Goal: Task Accomplishment & Management: Manage account settings

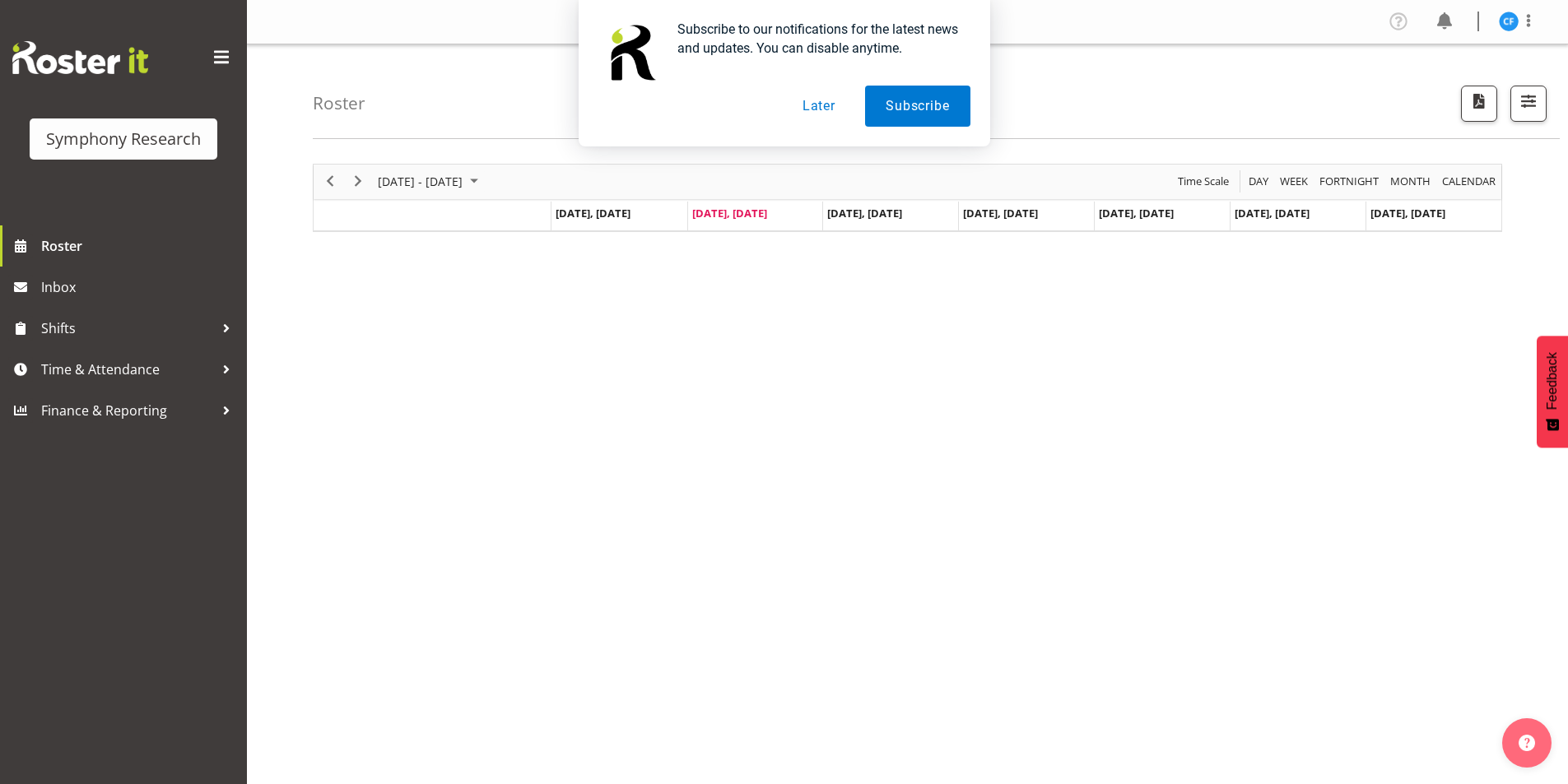
click at [814, 107] on button "Later" at bounding box center [818, 106] width 74 height 41
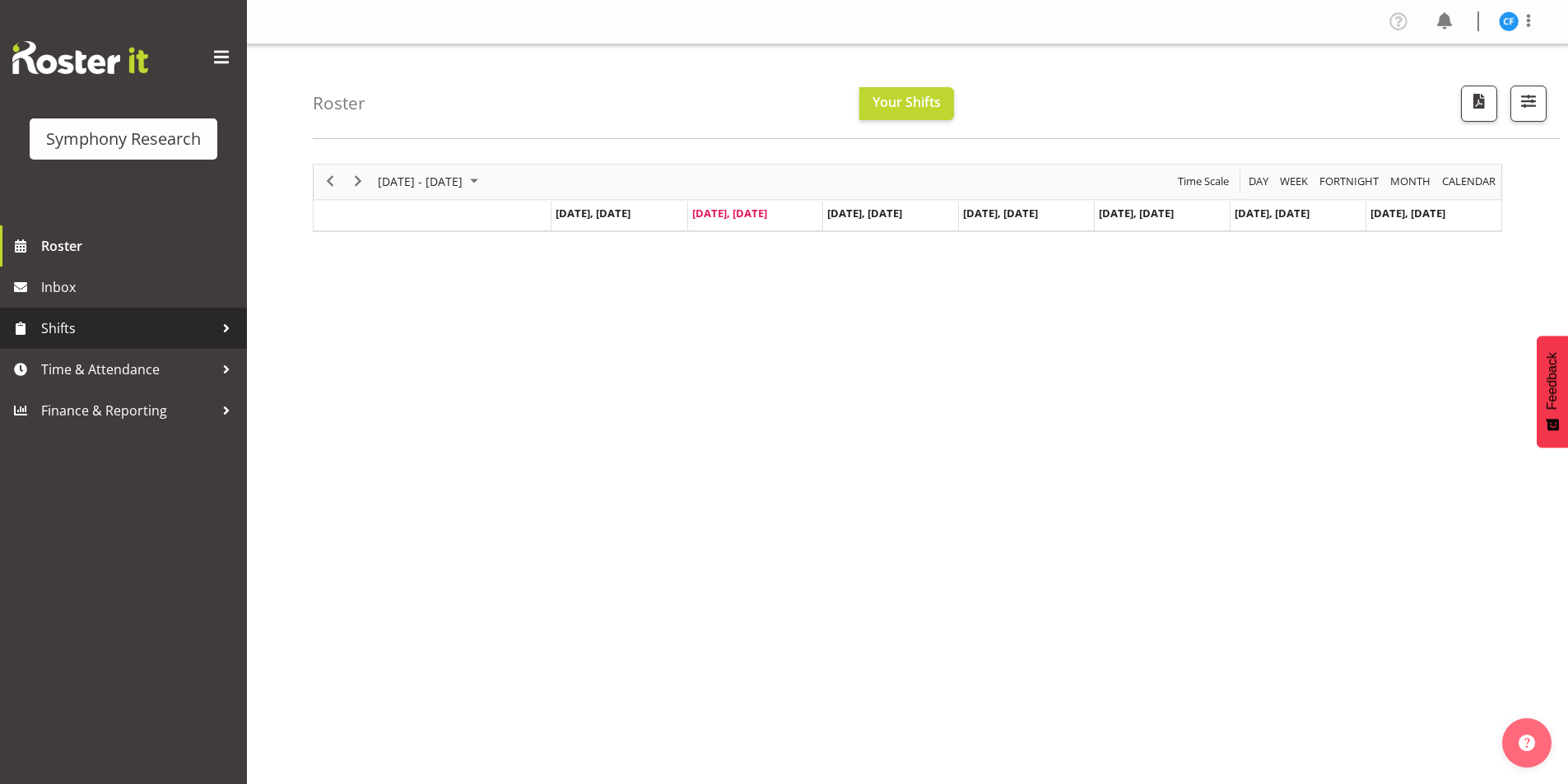
click at [145, 332] on span "Shifts" at bounding box center [127, 327] width 173 height 25
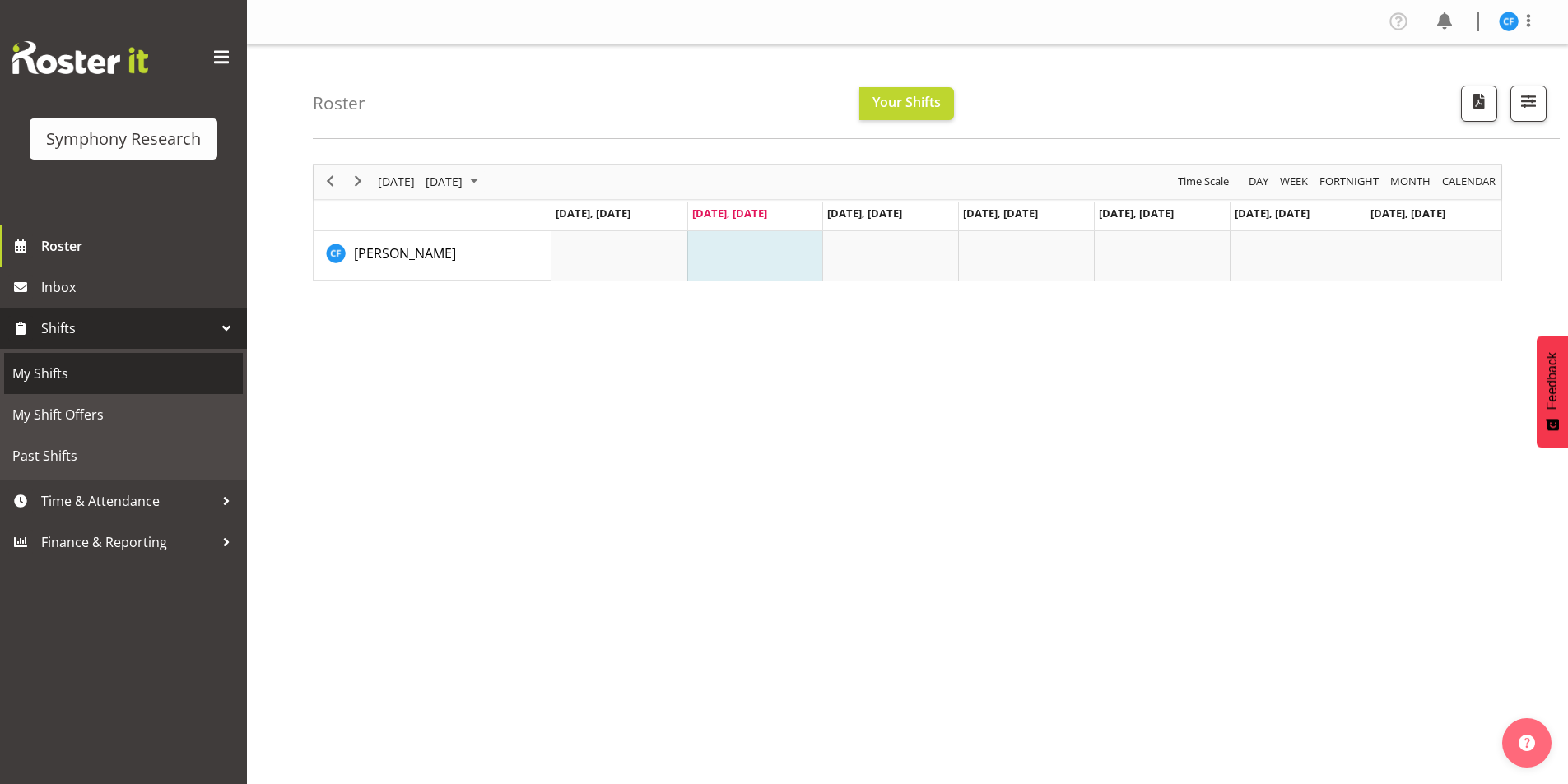
click at [88, 367] on span "My Shifts" at bounding box center [123, 373] width 222 height 25
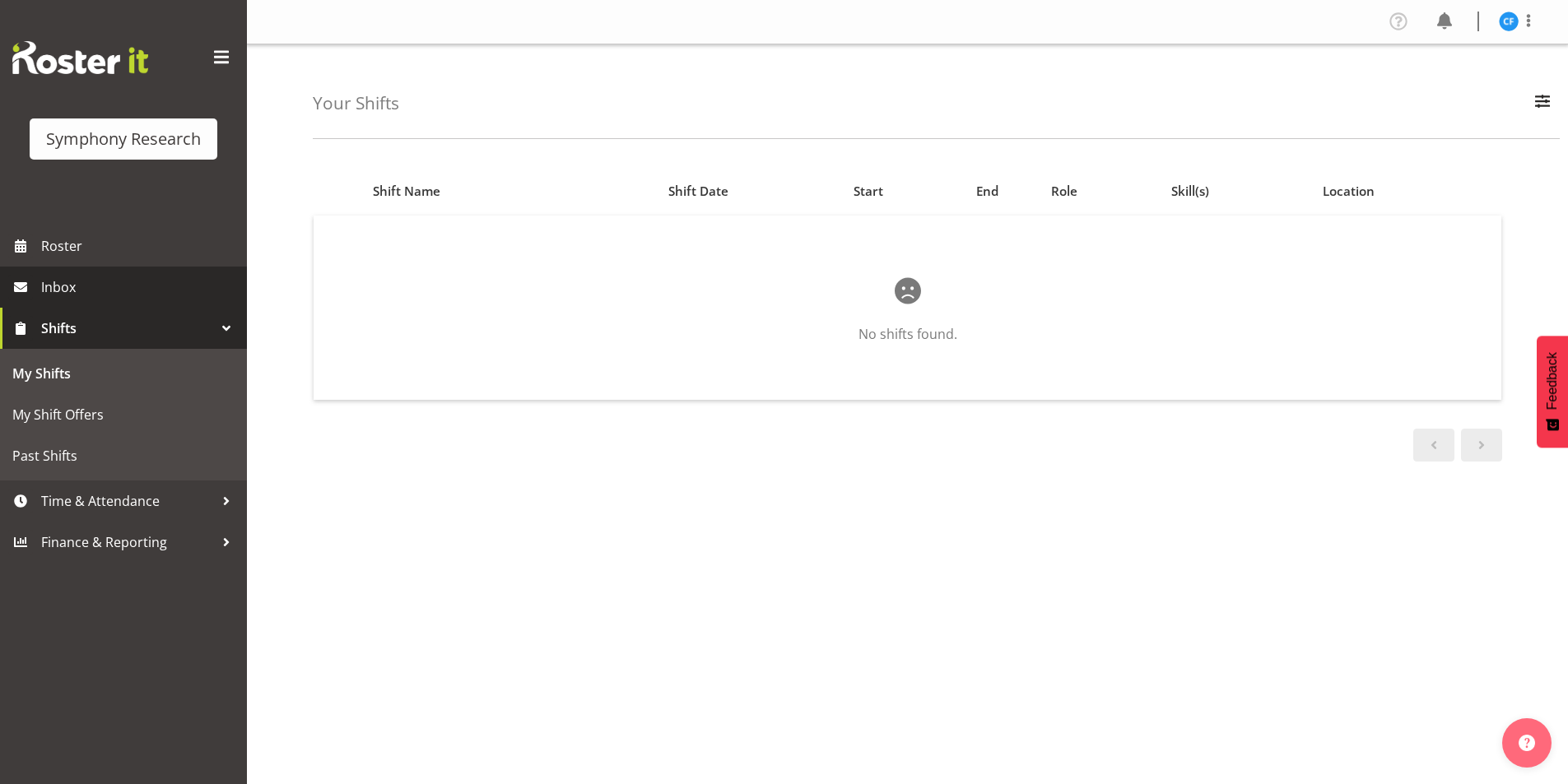
click at [126, 273] on link "Inbox" at bounding box center [123, 287] width 247 height 41
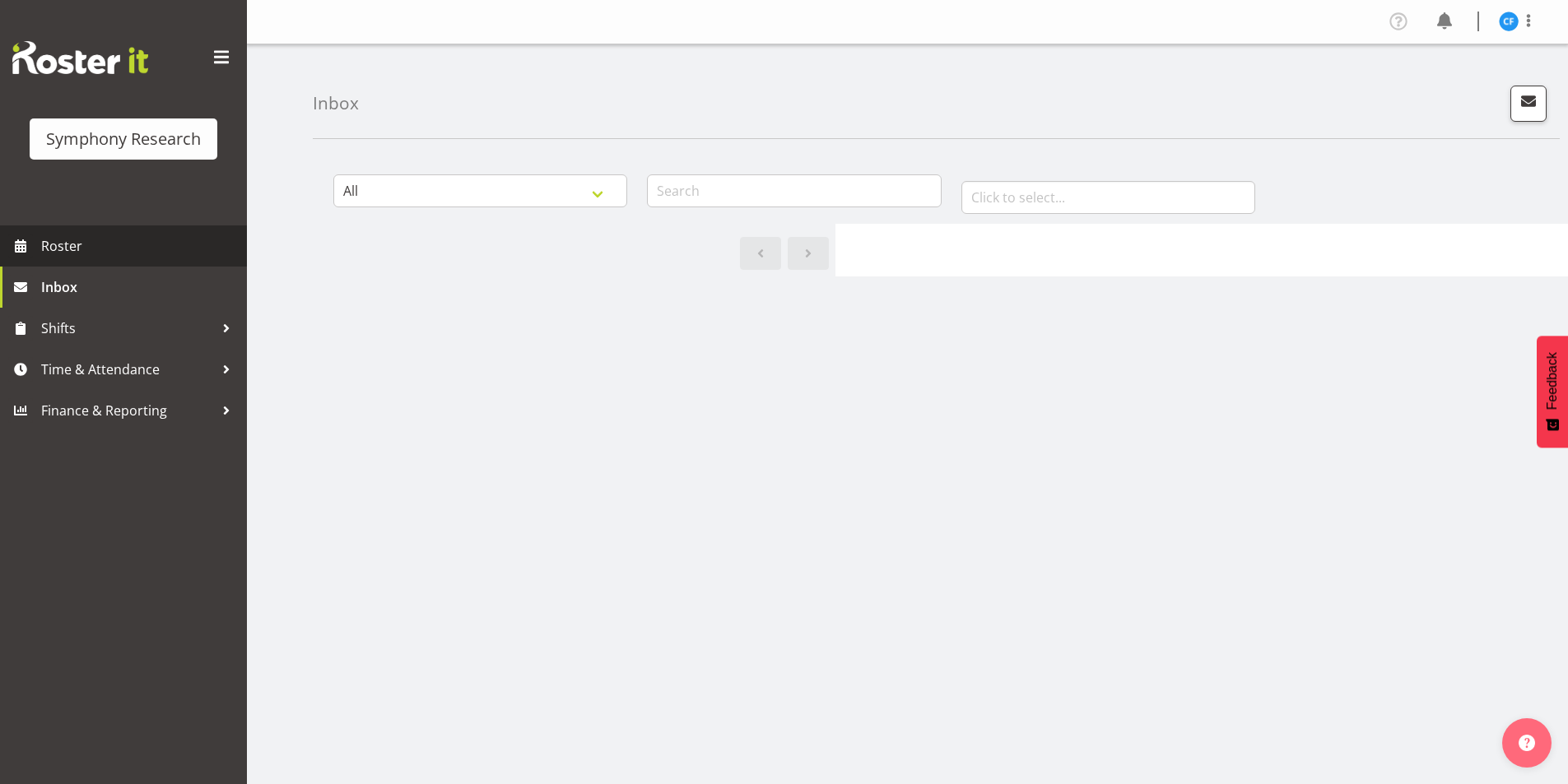
click at [113, 243] on span "Roster" at bounding box center [140, 246] width 197 height 25
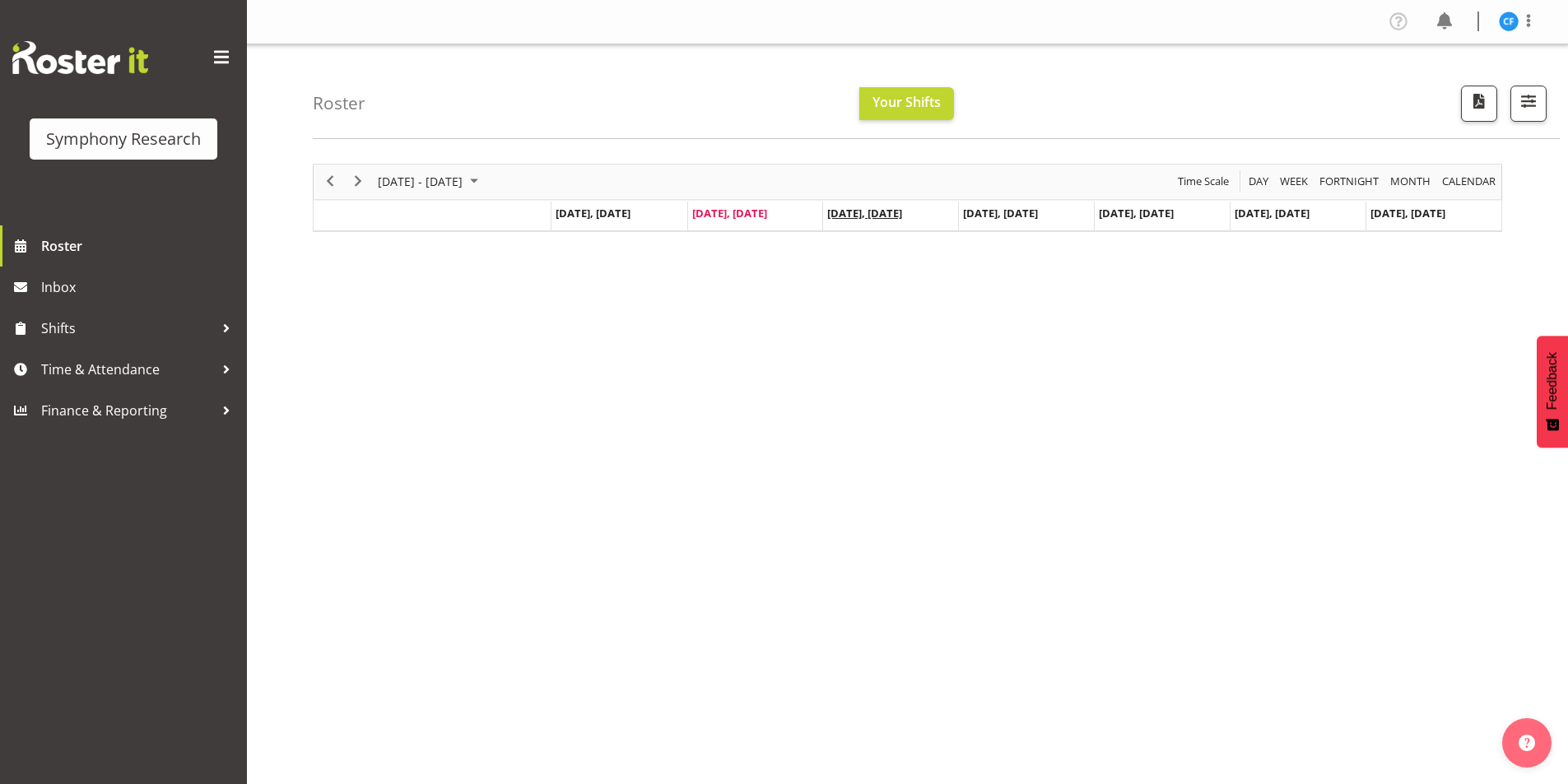
click at [859, 213] on span "Aug 27, Wednesday" at bounding box center [864, 213] width 75 height 14
click at [171, 333] on span "Shifts" at bounding box center [127, 327] width 173 height 25
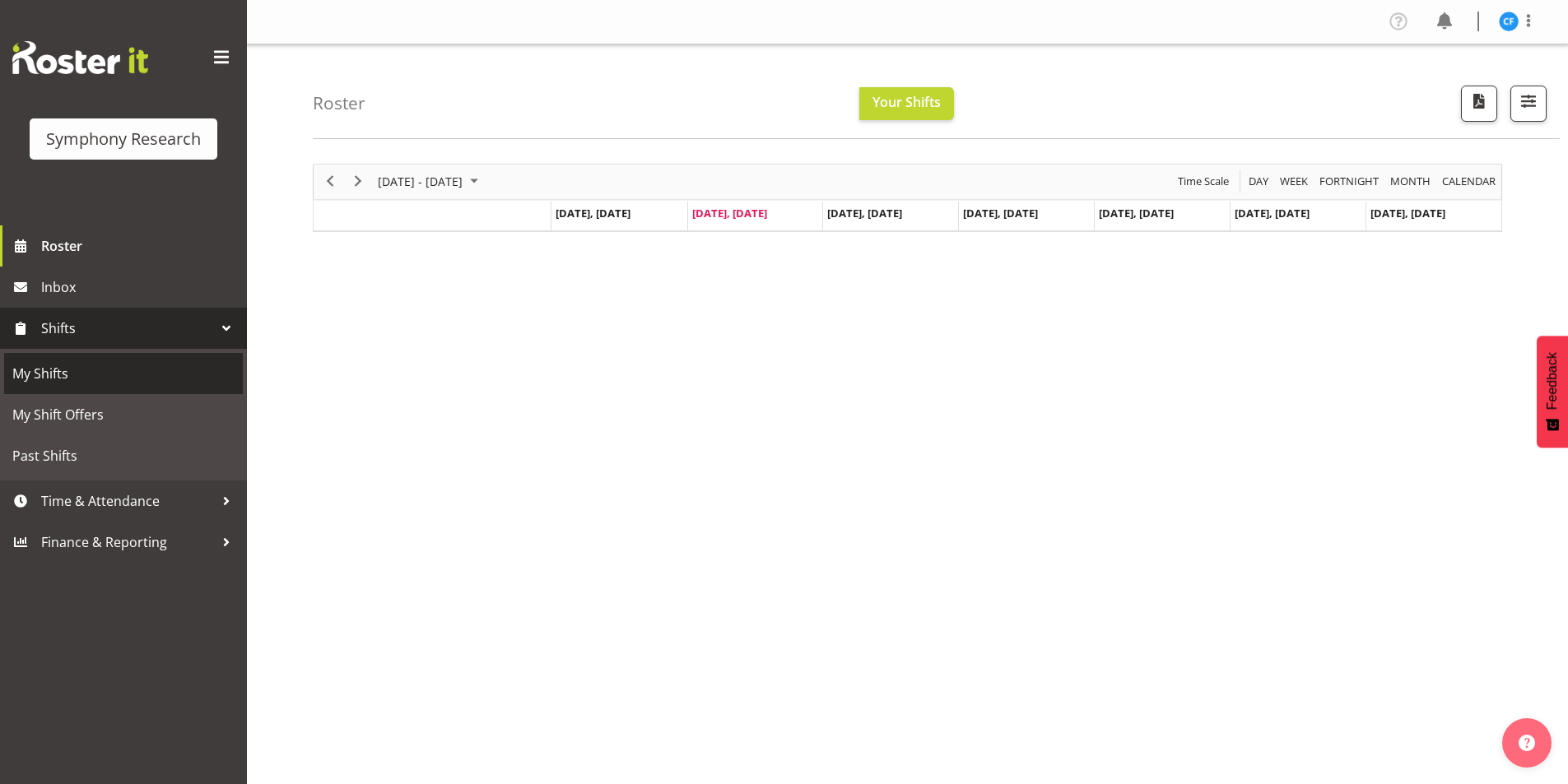
click at [153, 368] on span "My Shifts" at bounding box center [123, 373] width 222 height 25
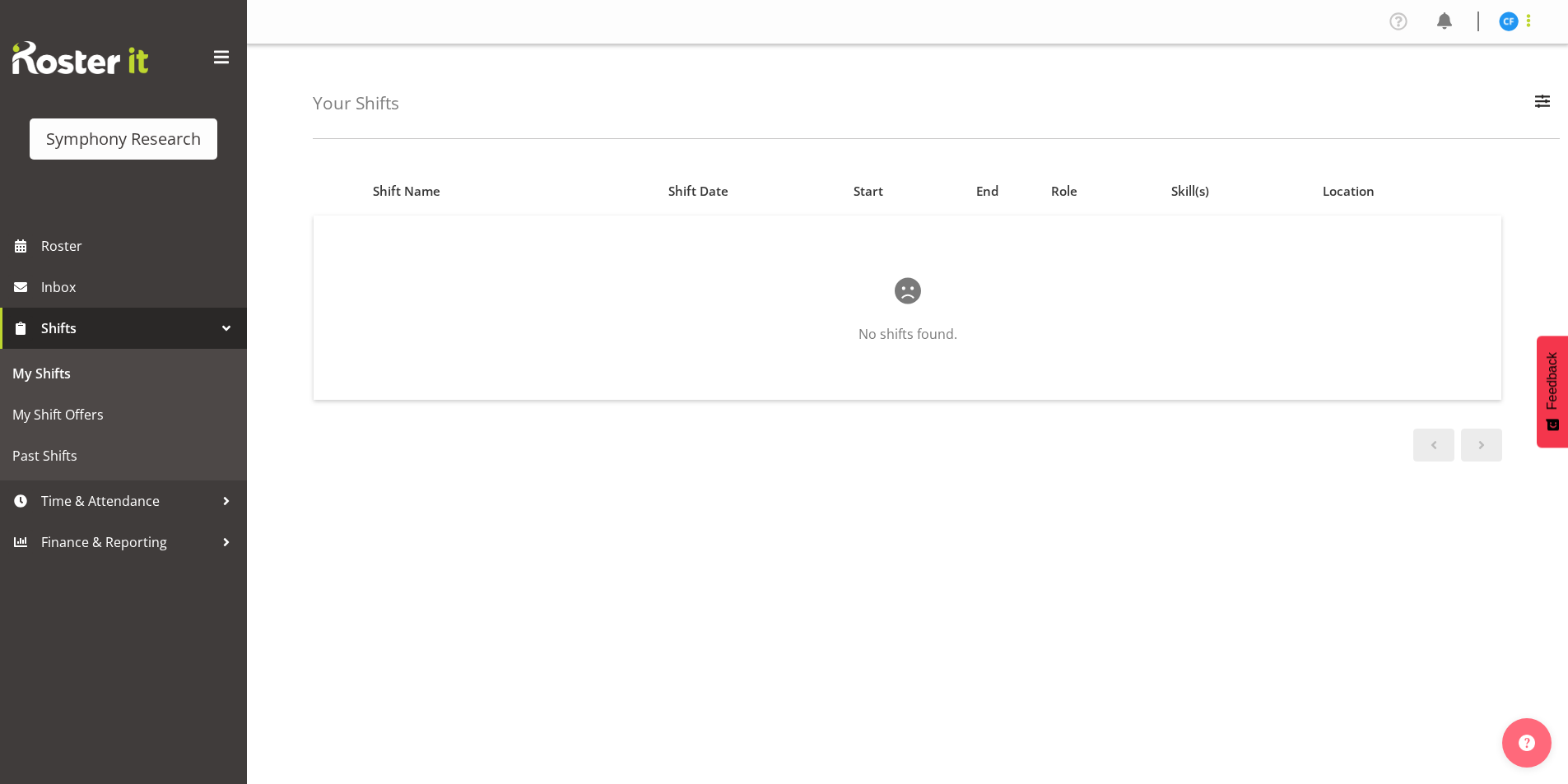
click at [1525, 20] on span at bounding box center [1528, 20] width 20 height 20
click at [983, 119] on div "Your Shifts All Locations Do Not Use MM Symphony Day Week Month All Apply" at bounding box center [936, 91] width 1246 height 94
click at [220, 54] on span at bounding box center [221, 57] width 26 height 26
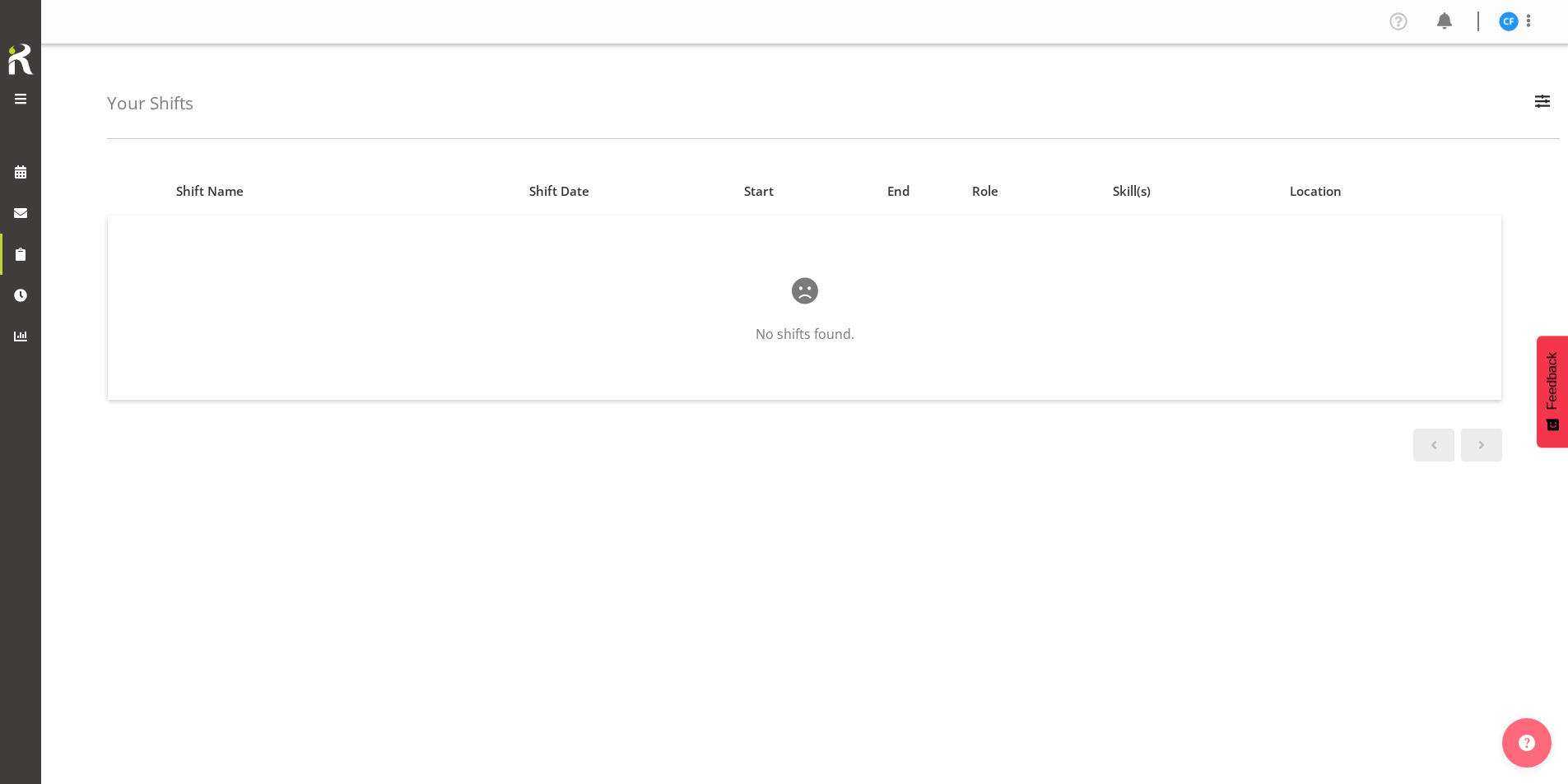
click at [14, 91] on span at bounding box center [20, 98] width 20 height 20
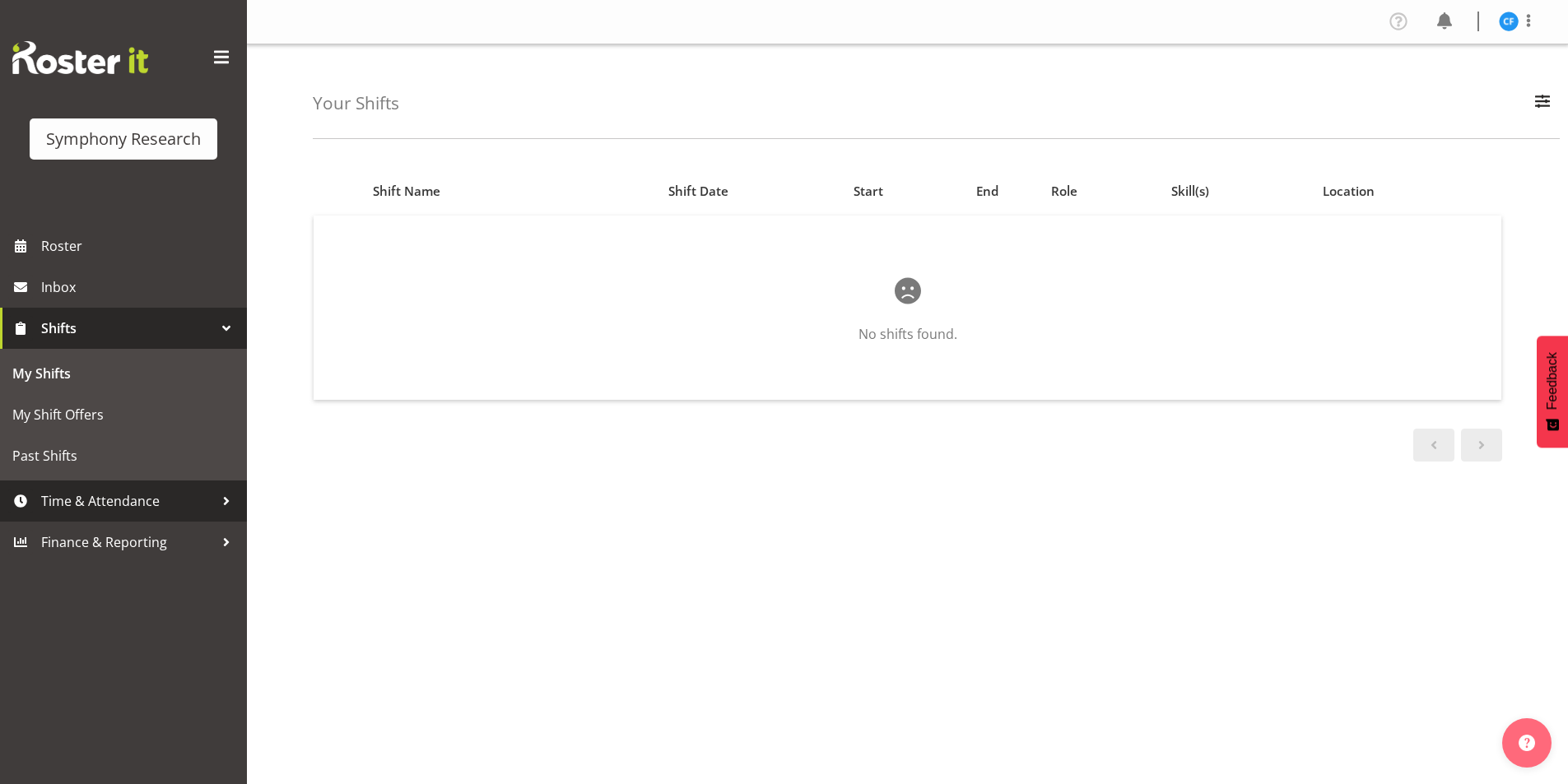
click at [83, 508] on span "Time & Attendance" at bounding box center [127, 501] width 173 height 25
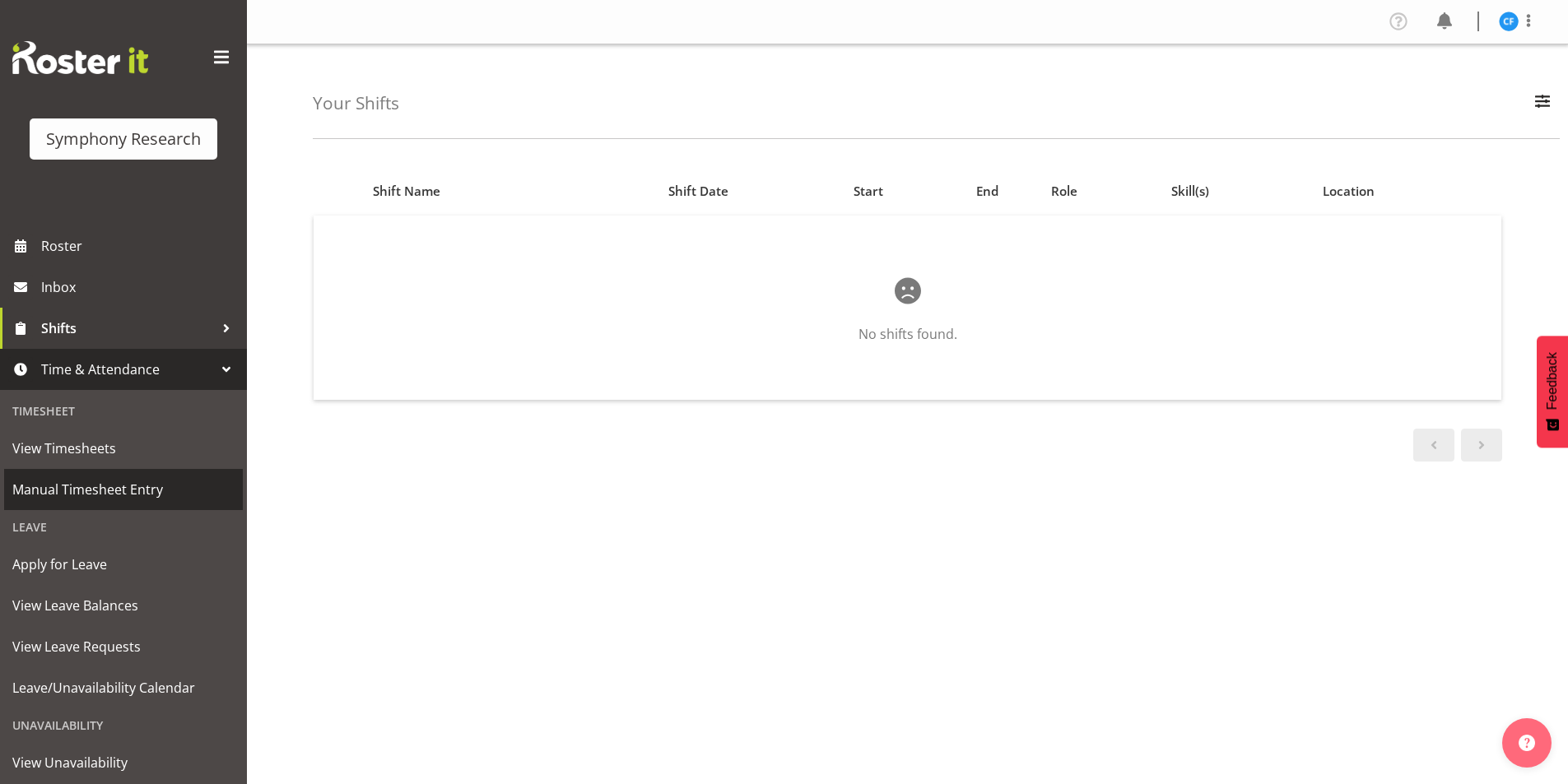
scroll to position [86, 0]
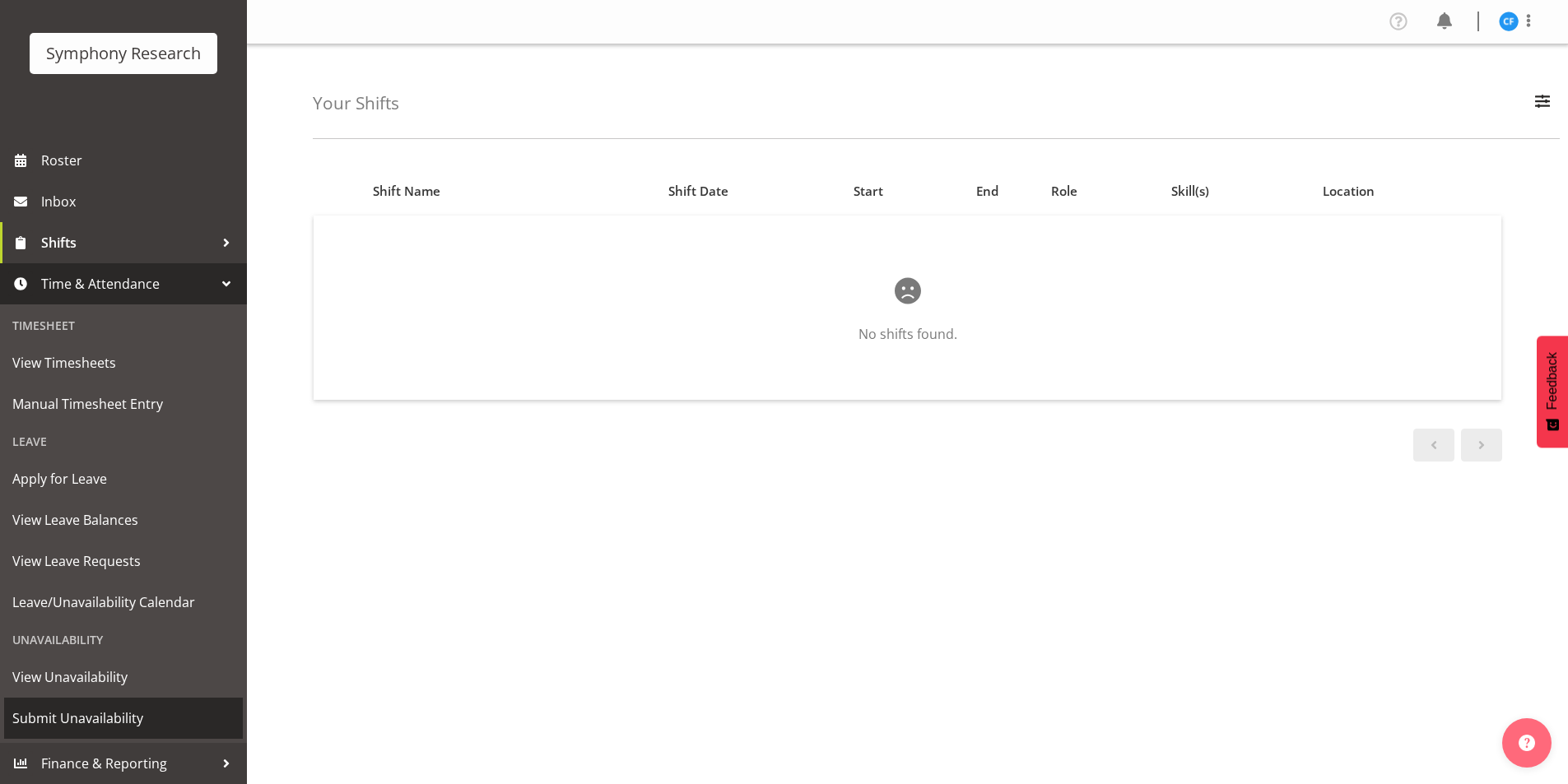
click at [106, 712] on span "Submit Unavailability" at bounding box center [123, 718] width 222 height 25
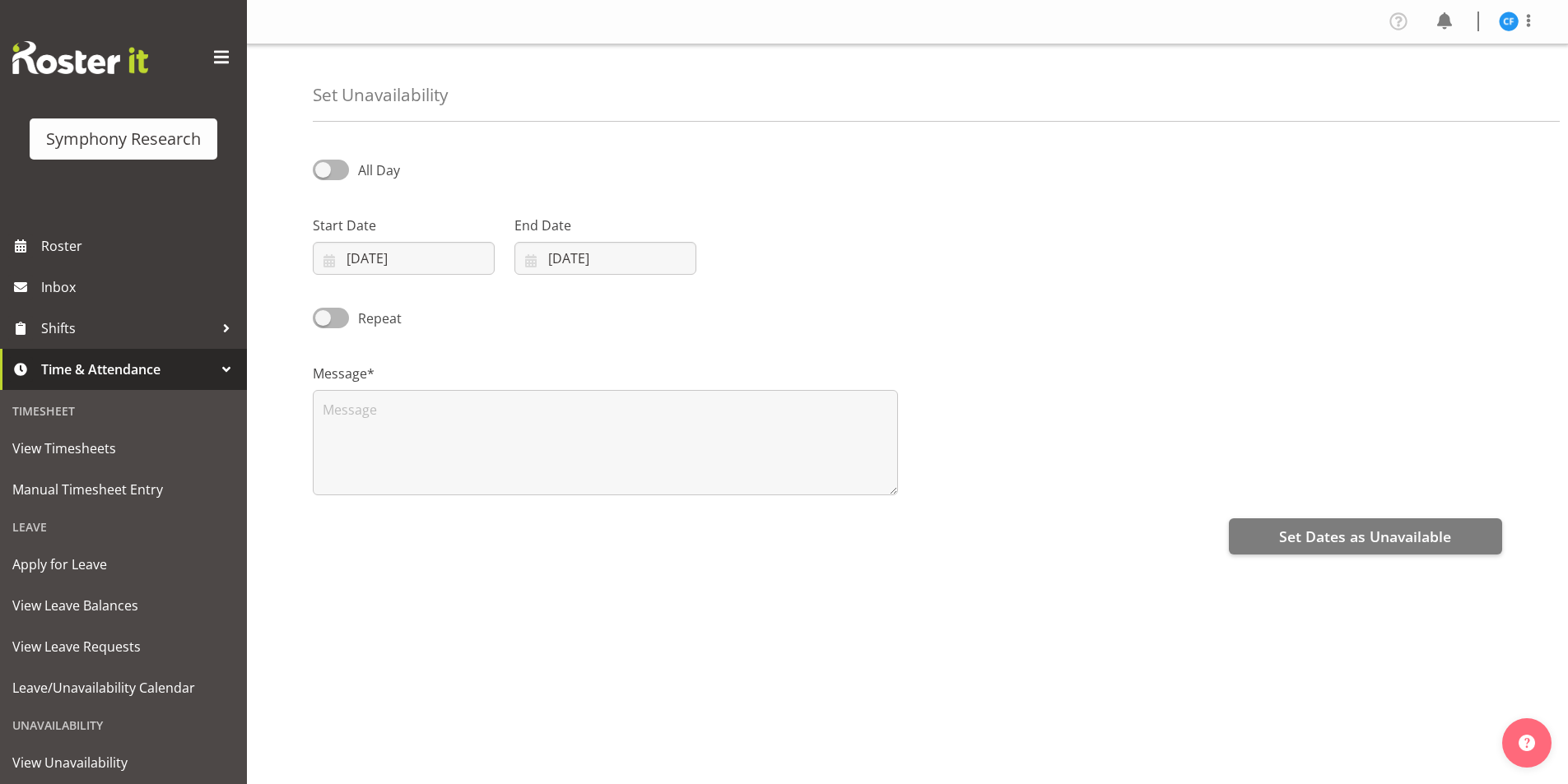
select select "7"
select select "2025"
click at [339, 253] on input "26/08/2025" at bounding box center [404, 258] width 182 height 33
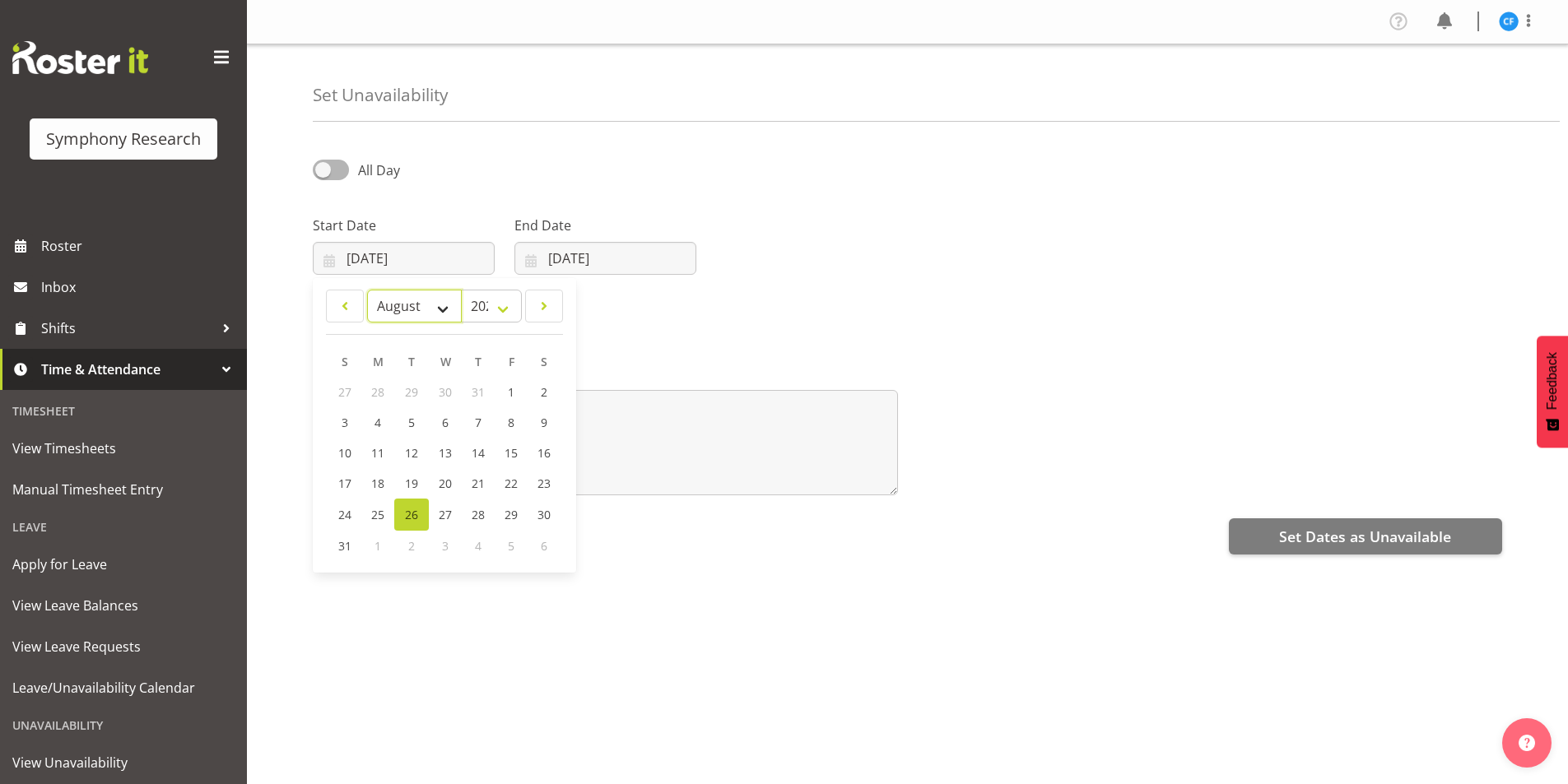
click at [448, 305] on select "January February March April May June July August September October November De…" at bounding box center [413, 305] width 94 height 33
select select "8"
click at [367, 289] on select "January February March April May June July August September October November De…" at bounding box center [413, 305] width 94 height 33
click at [411, 481] on span "23" at bounding box center [411, 483] width 13 height 15
type input "23/09/2025"
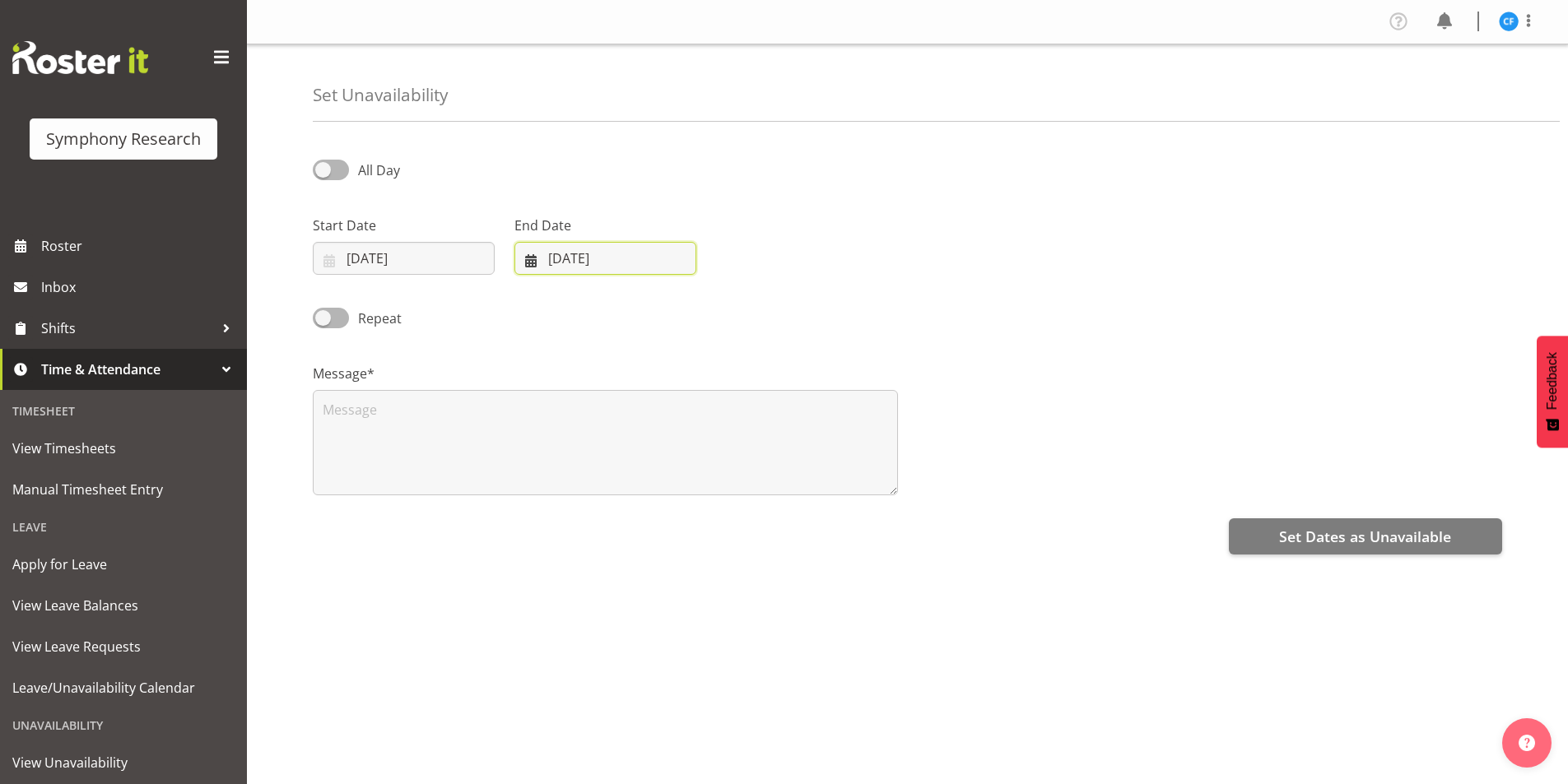
click at [530, 262] on input "26/08/2025" at bounding box center [606, 258] width 182 height 33
click at [617, 301] on select "January February March April May June July August September October November De…" at bounding box center [585, 305] width 113 height 33
select select "8"
click at [529, 289] on select "January February March April May June July August September October November De…" at bounding box center [585, 305] width 113 height 33
click at [651, 479] on span "24" at bounding box center [646, 483] width 13 height 15
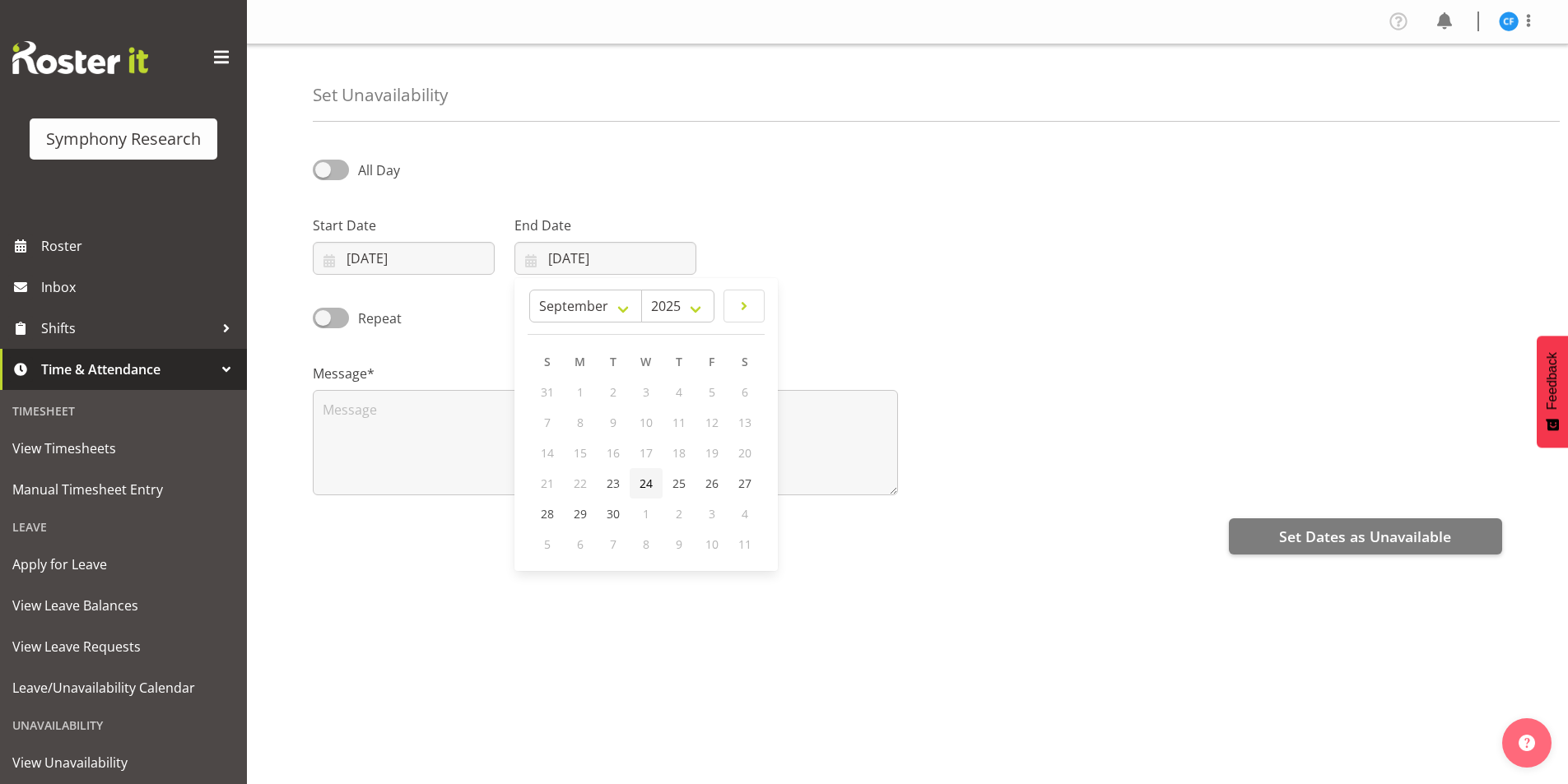
type input "24/09/2025"
click at [533, 353] on div "Message*" at bounding box center [605, 422] width 605 height 164
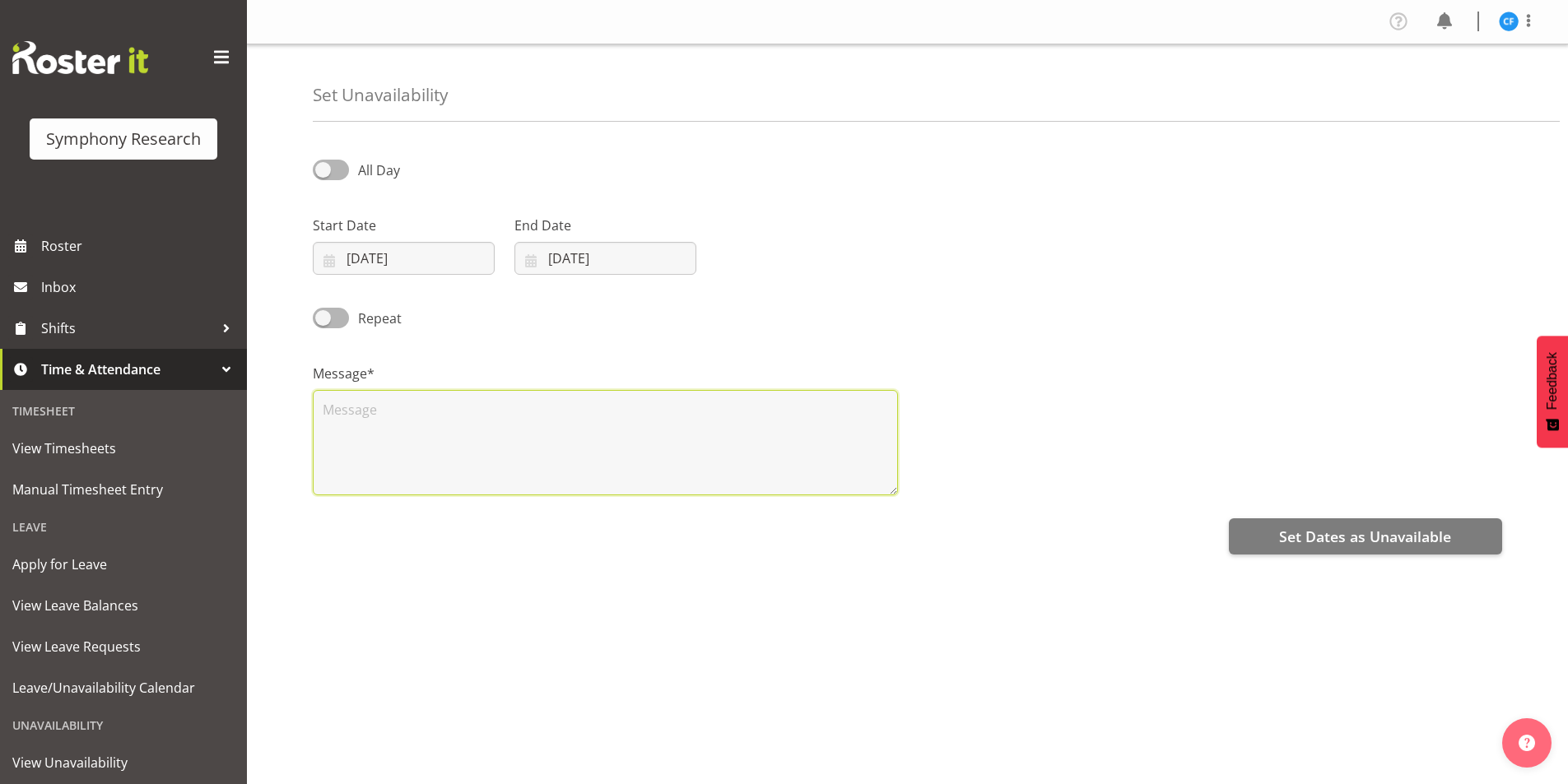
click at [429, 427] on textarea at bounding box center [606, 443] width 585 height 105
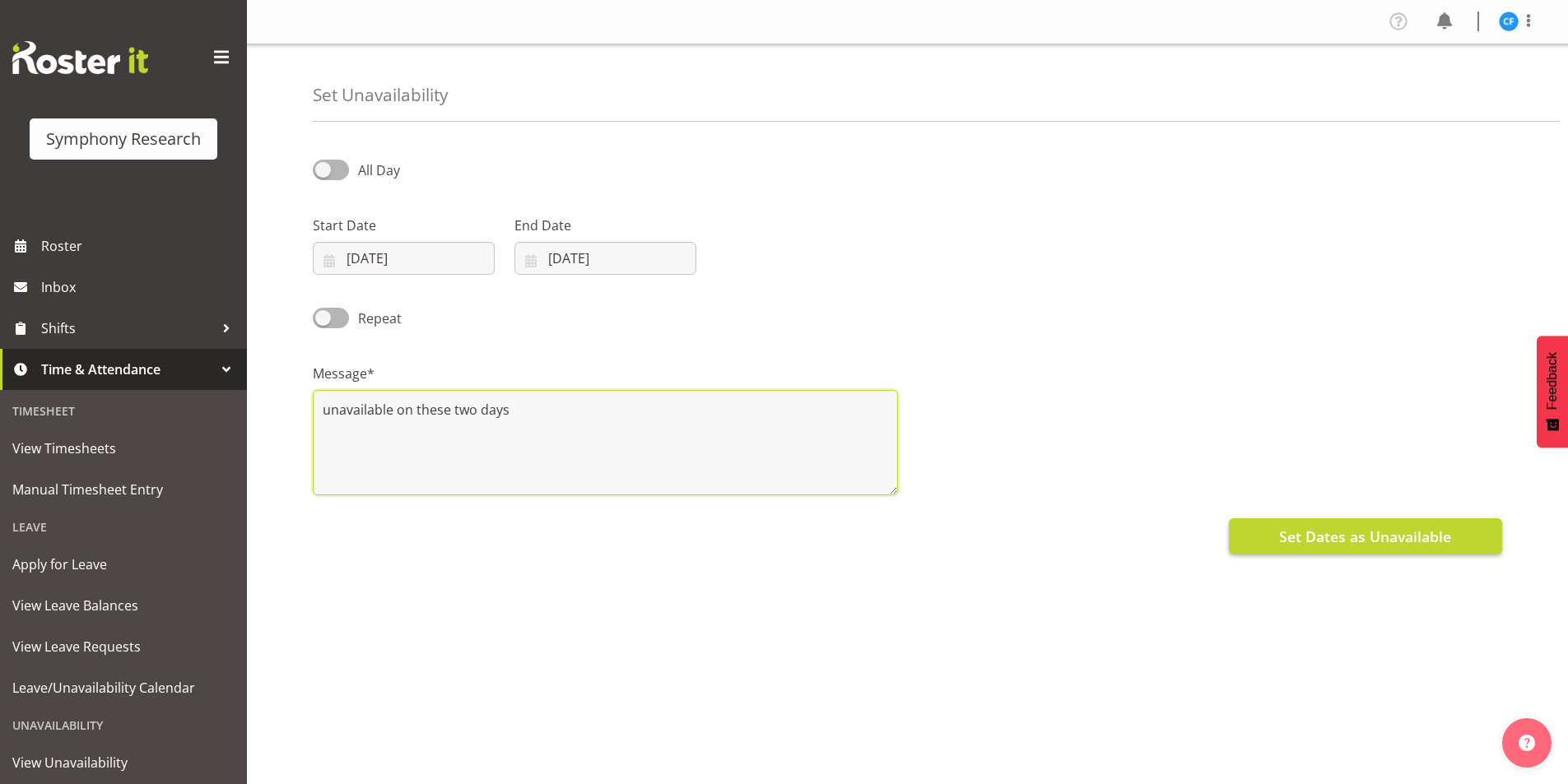
type textarea "unavailable on these two days"
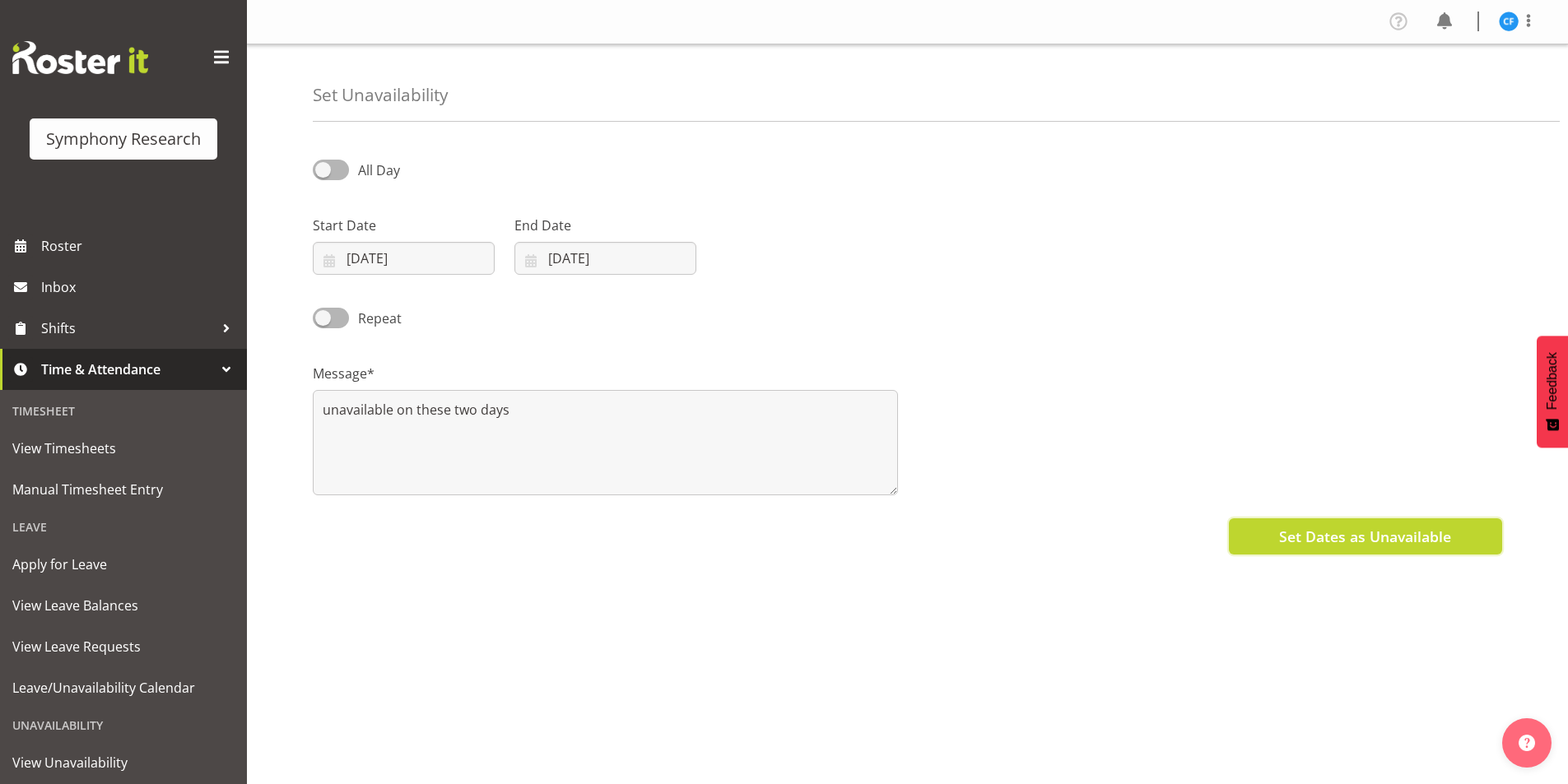
click at [1378, 532] on span "Set Dates as Unavailable" at bounding box center [1365, 536] width 172 height 21
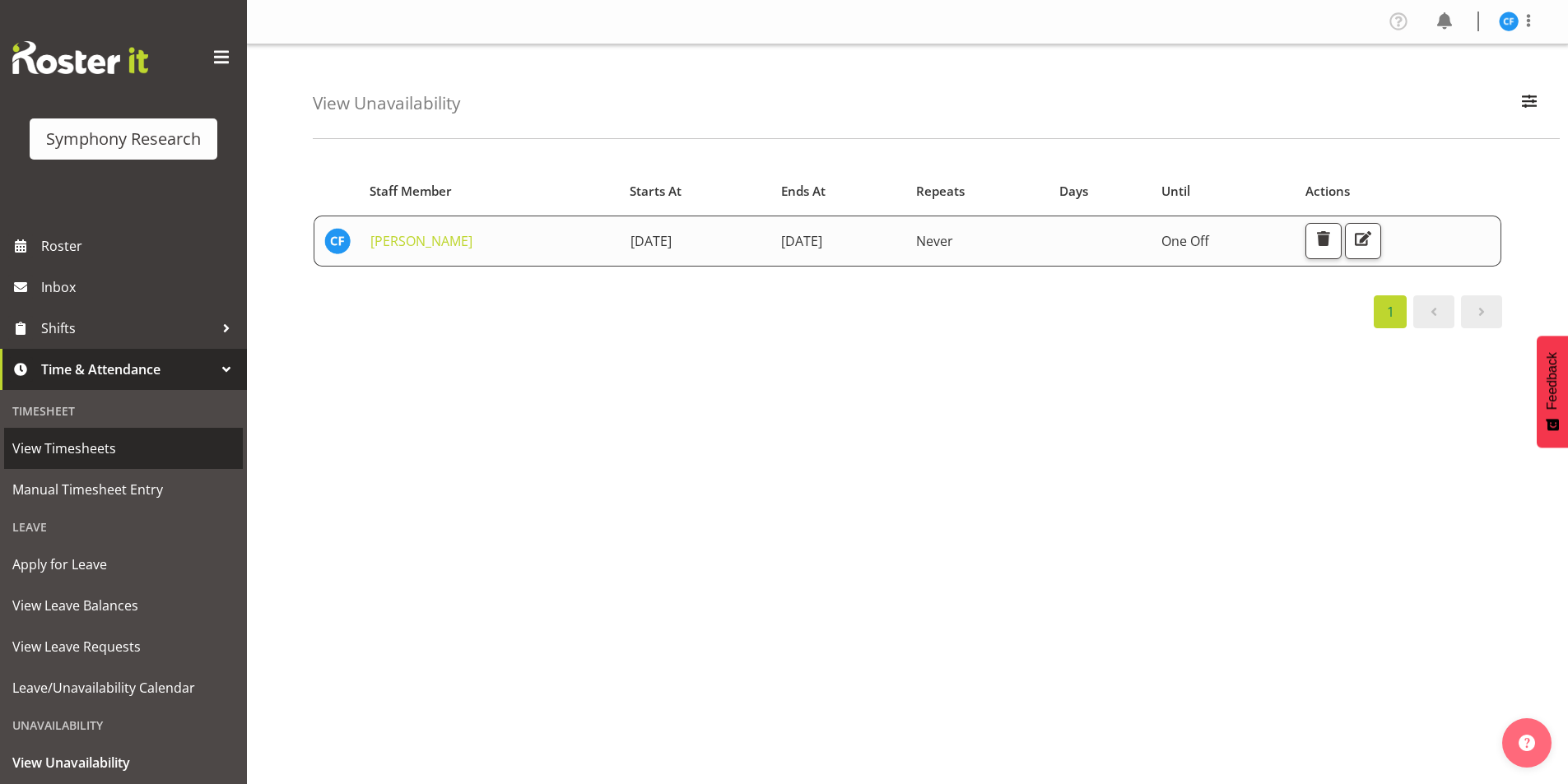
scroll to position [86, 0]
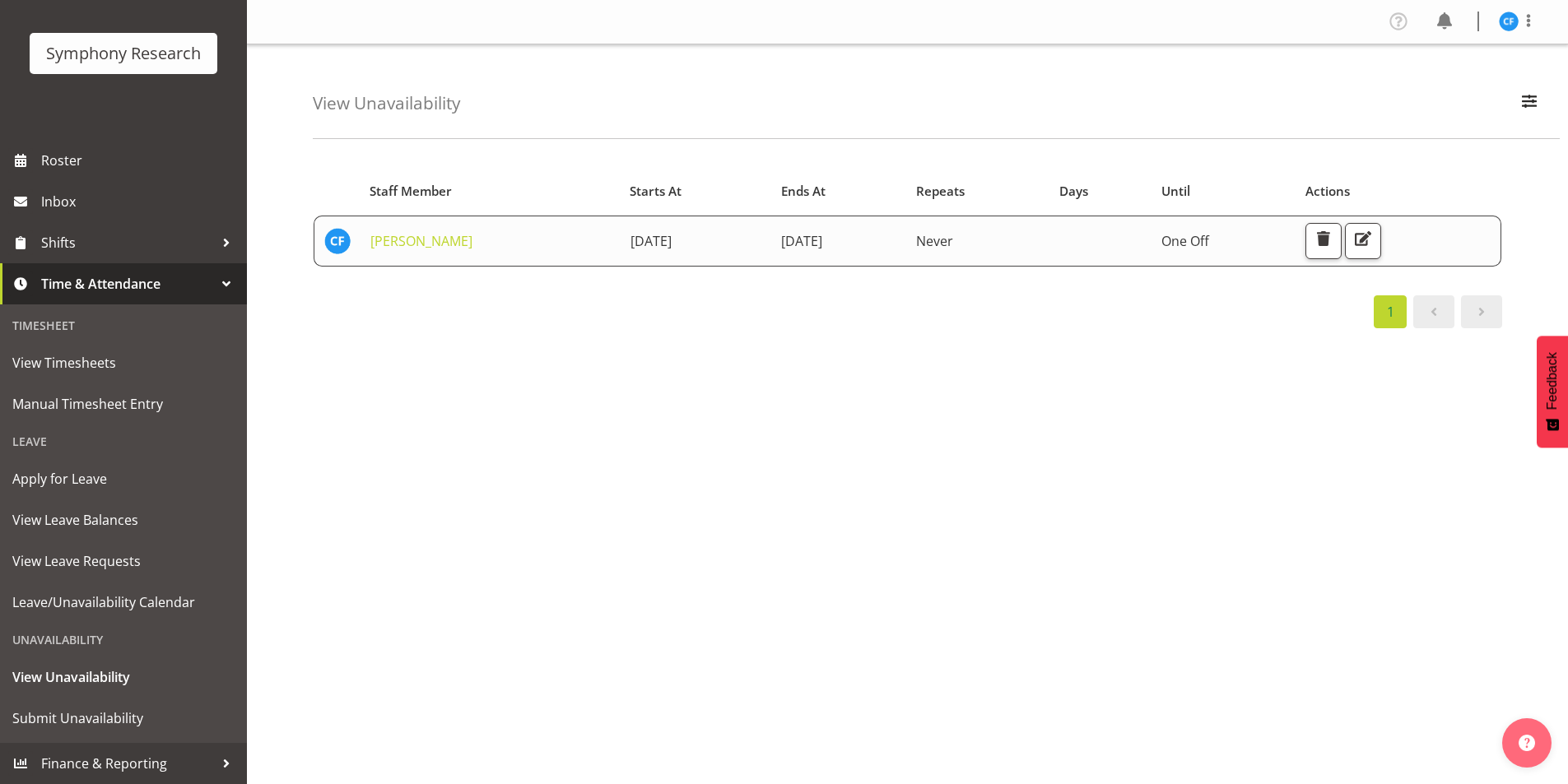
click at [391, 376] on div "Starts At Staff Member Starts At Ends At Repeats Days Until Actions Casey Faumu…" at bounding box center [940, 480] width 1255 height 658
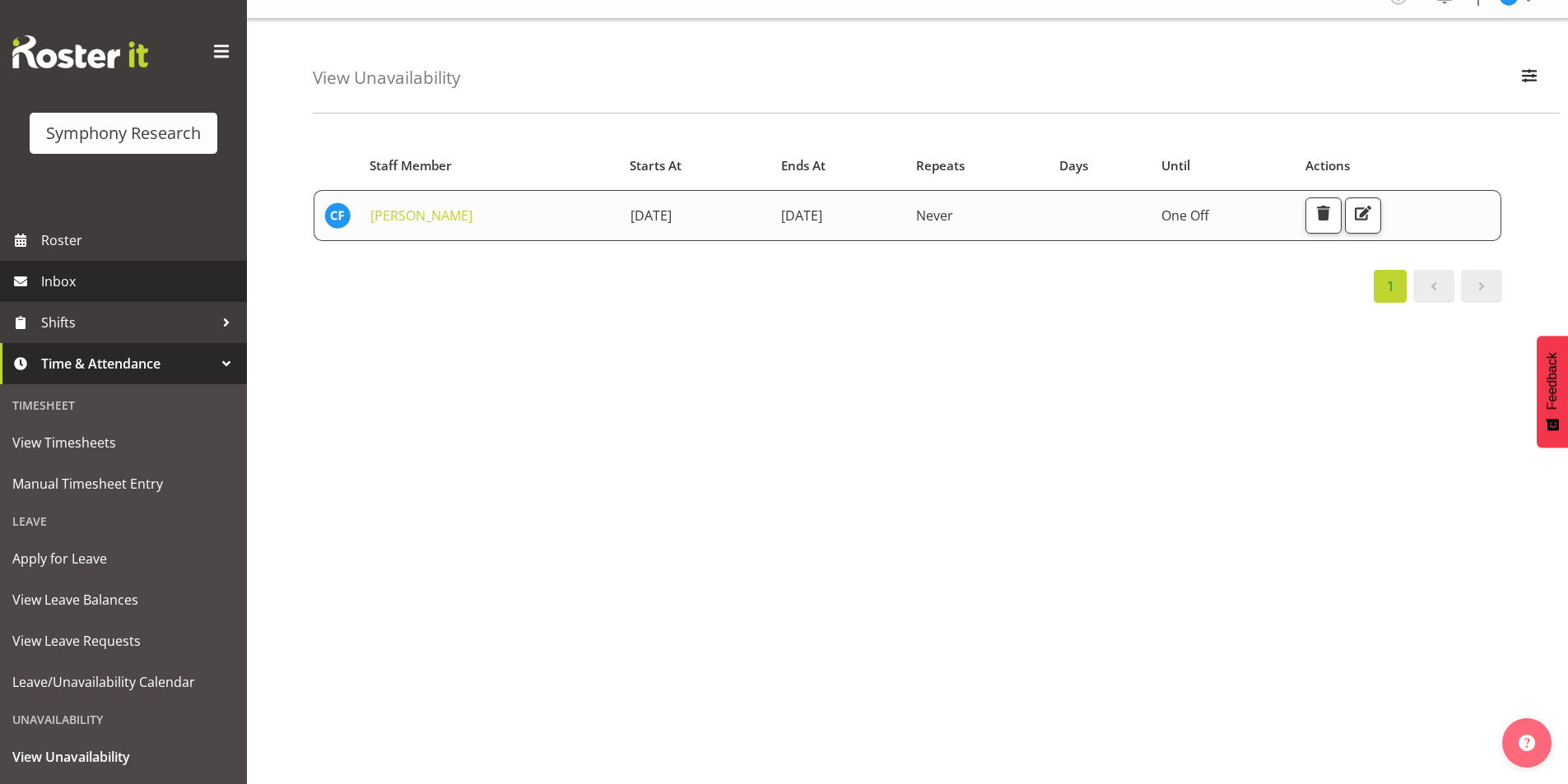
scroll to position [0, 0]
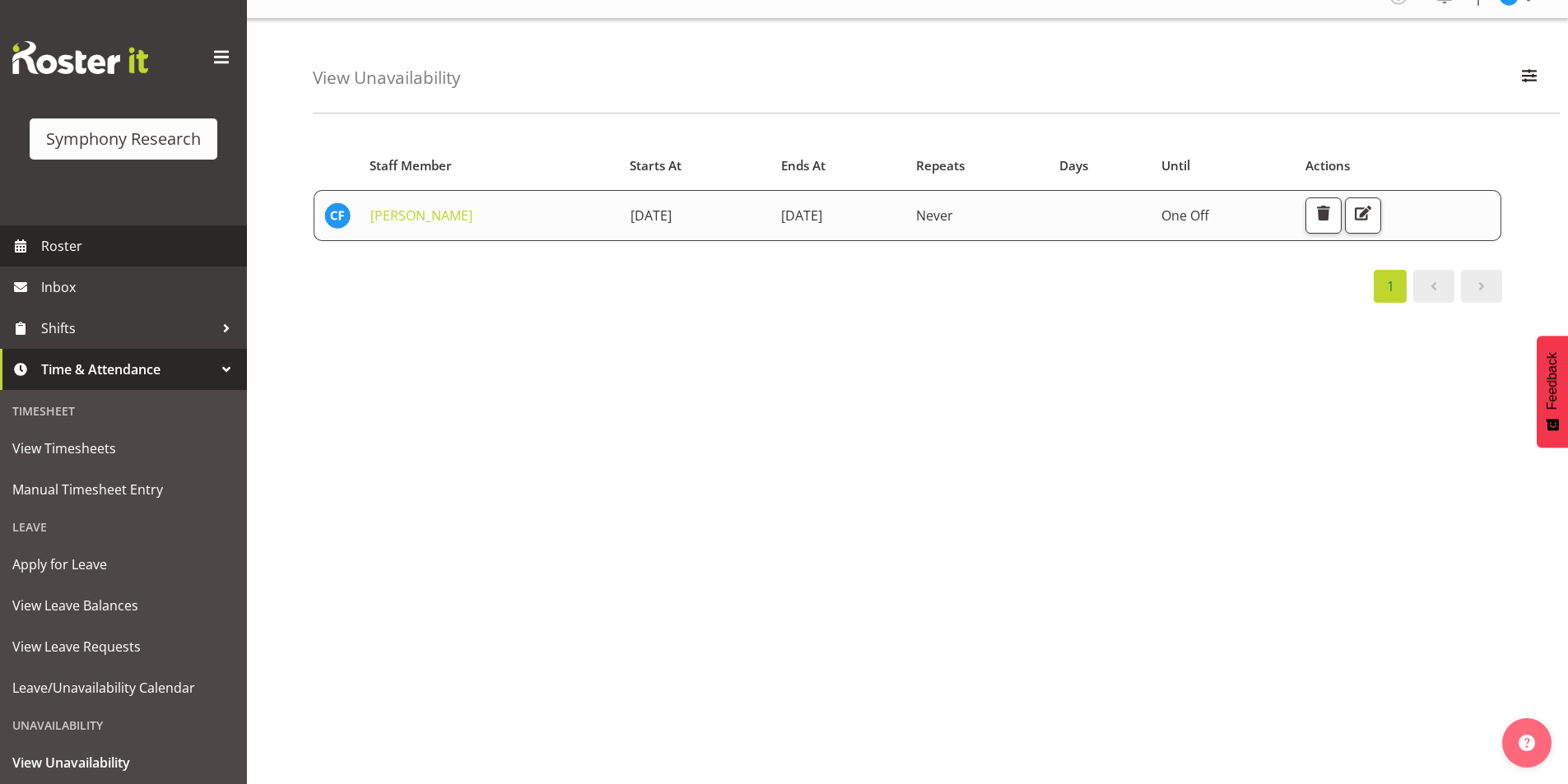
click at [121, 246] on span "Roster" at bounding box center [140, 246] width 197 height 25
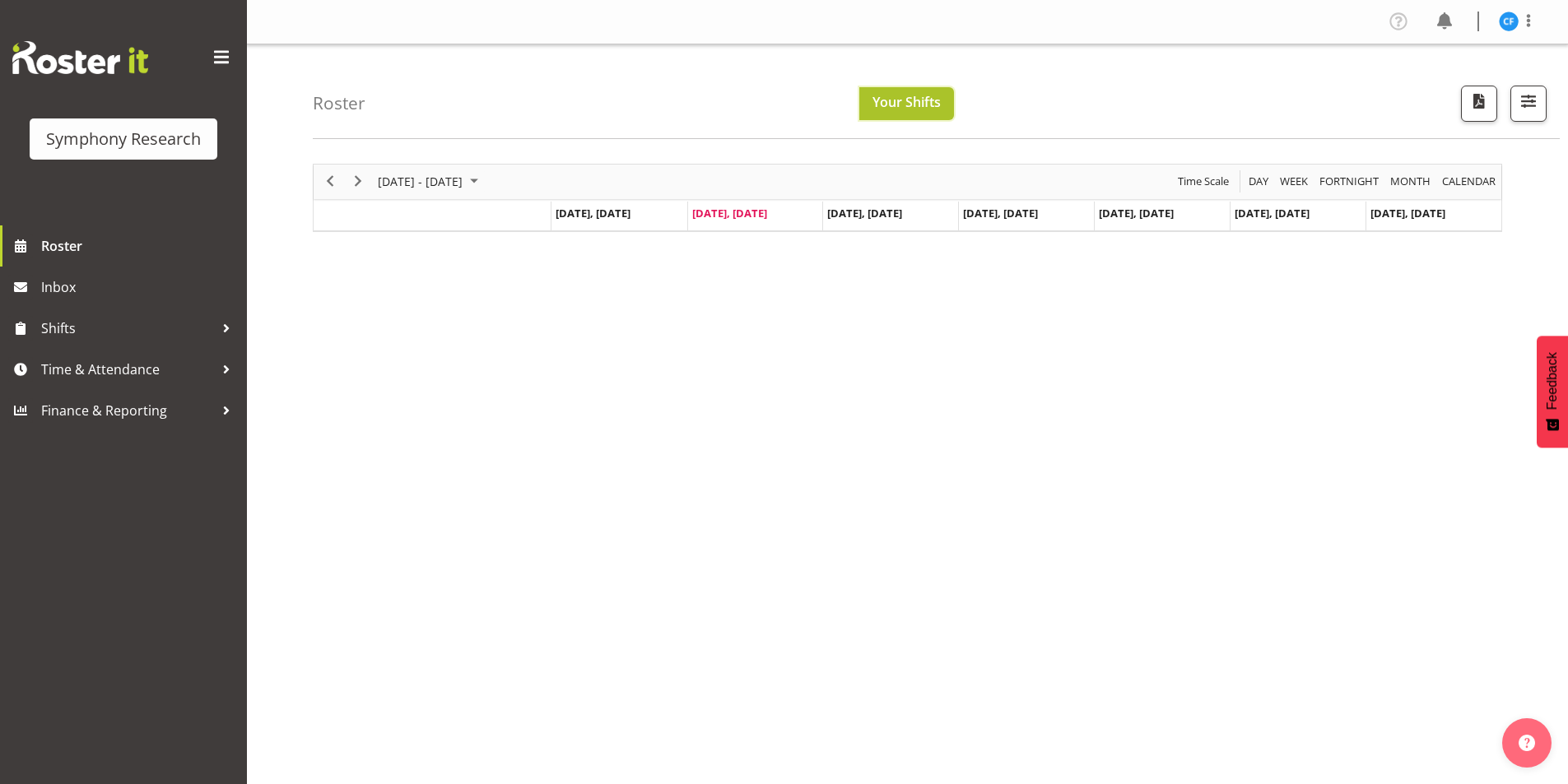
click at [913, 96] on span "Your Shifts" at bounding box center [906, 101] width 68 height 18
click at [484, 179] on span "August 2025" at bounding box center [474, 181] width 20 height 20
click at [447, 397] on span "27" at bounding box center [448, 391] width 25 height 25
click at [465, 183] on span "[DATE] - [DATE]" at bounding box center [420, 181] width 88 height 20
click at [559, 219] on span "next month" at bounding box center [551, 223] width 29 height 30
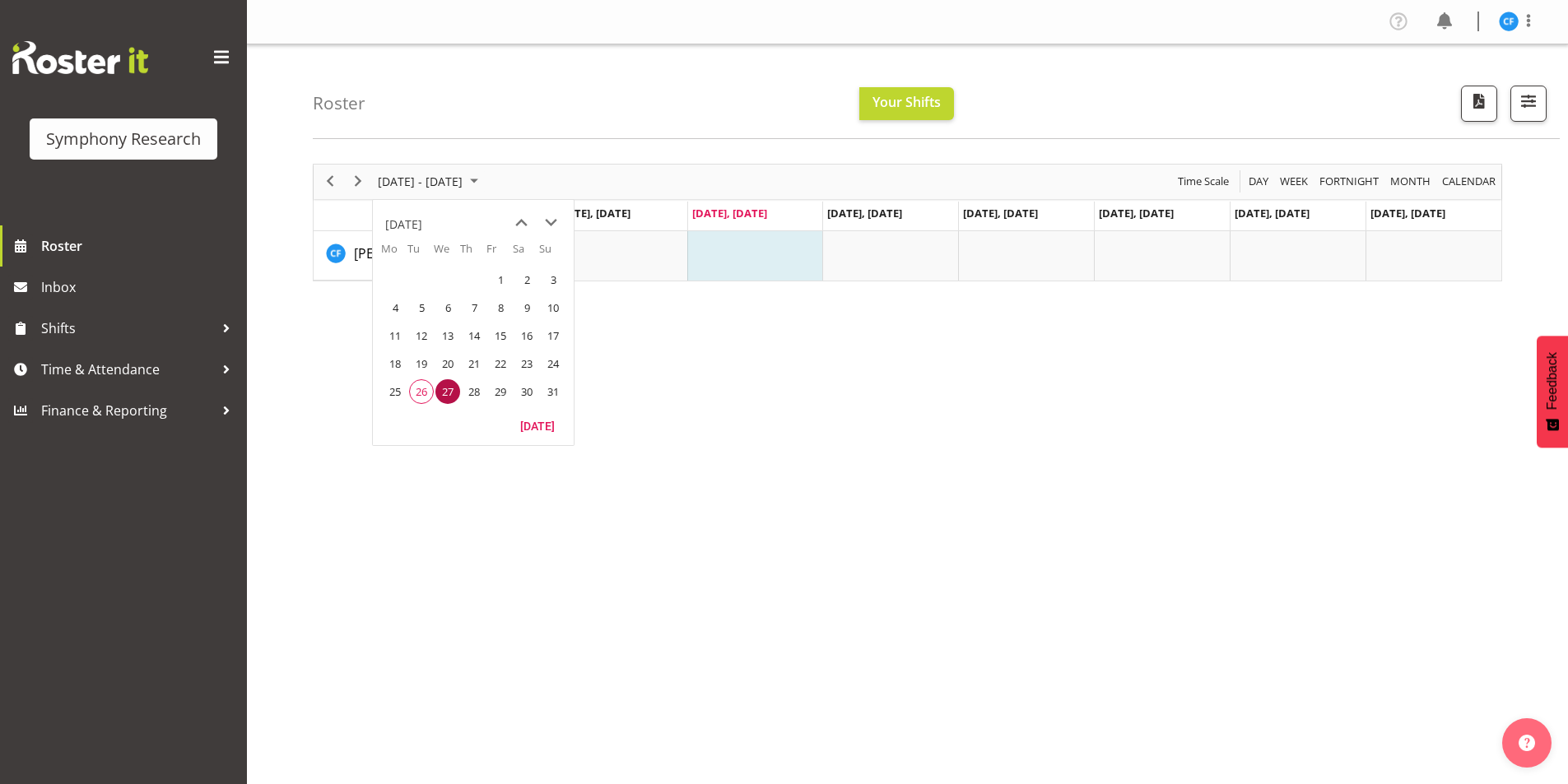
click at [739, 437] on div "[DATE] - [DATE] [DATE] Day Week Fortnight Month calendar Month Agenda Time Scal…" at bounding box center [940, 480] width 1255 height 658
click at [563, 82] on div "Roster Your Shifts All Locations Clear MM Symphony Select All Deselect All All …" at bounding box center [936, 91] width 1246 height 94
click at [484, 185] on span "August 2025" at bounding box center [474, 181] width 20 height 20
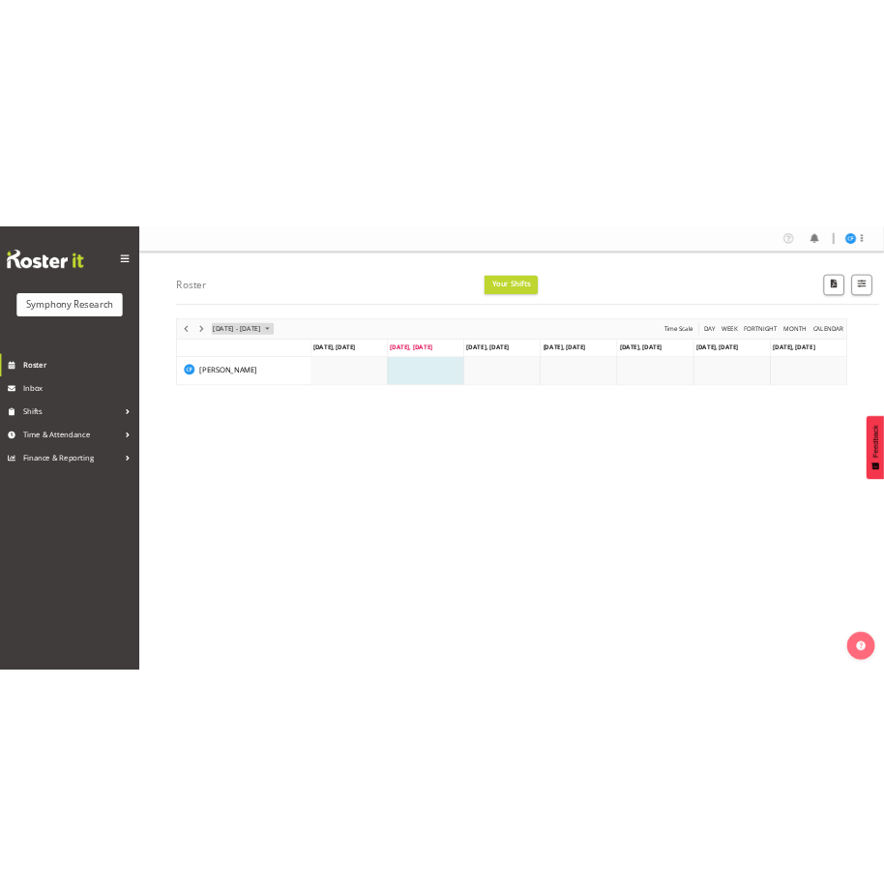
scroll to position [30, 0]
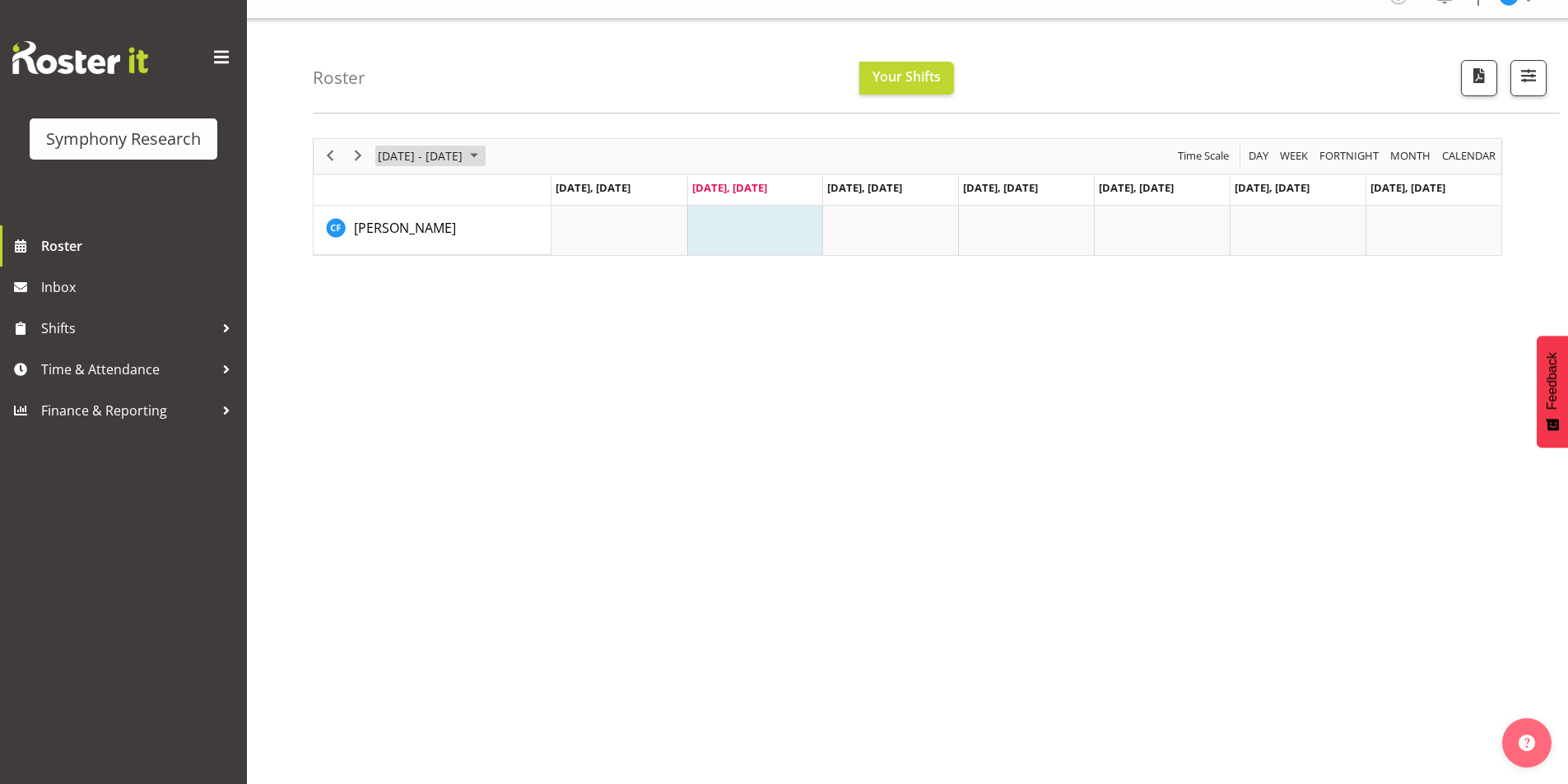
click at [465, 158] on span "[DATE] - [DATE]" at bounding box center [420, 156] width 88 height 20
click at [360, 158] on span "Next" at bounding box center [357, 156] width 20 height 20
click at [330, 159] on span "Previous" at bounding box center [329, 156] width 20 height 20
